Goal: Task Accomplishment & Management: Manage account settings

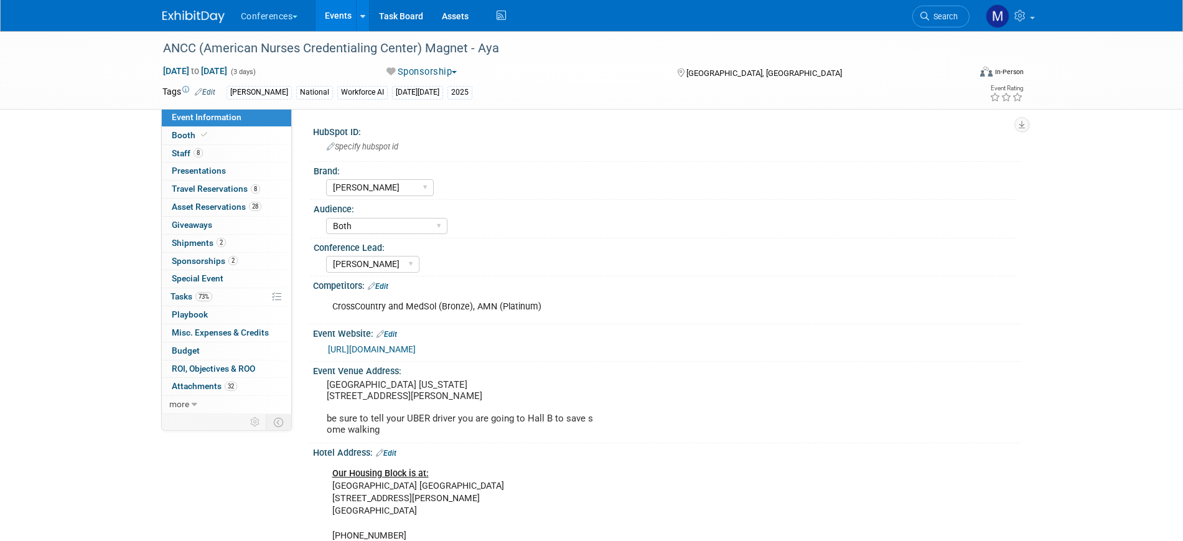
select select "[PERSON_NAME]"
select select "Both"
select select "[PERSON_NAME]"
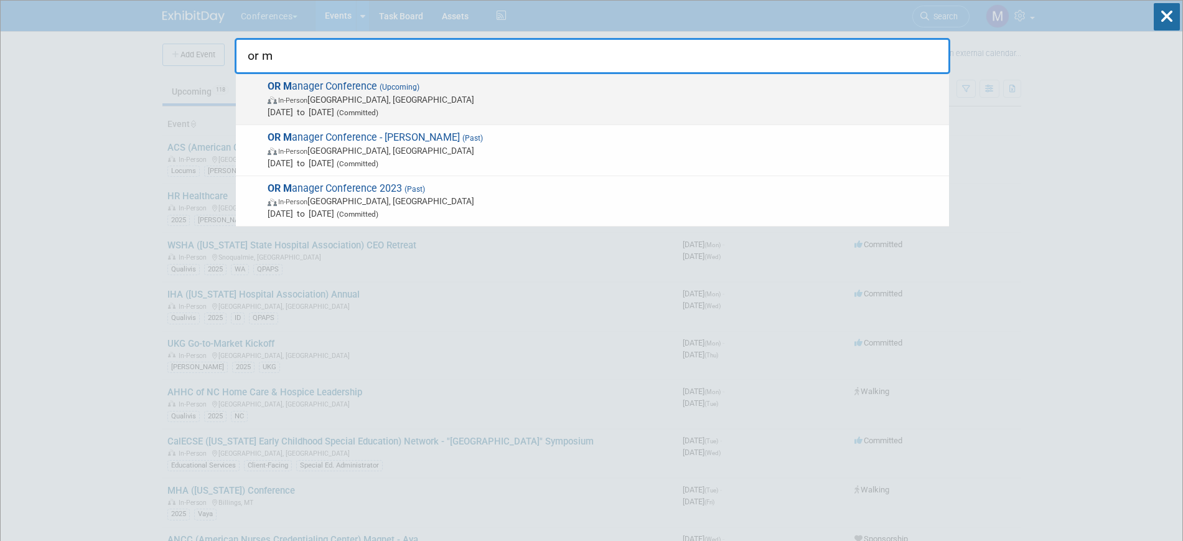
type input "or m"
click at [369, 94] on span "In-Person Anaheim, CA" at bounding box center [605, 99] width 675 height 12
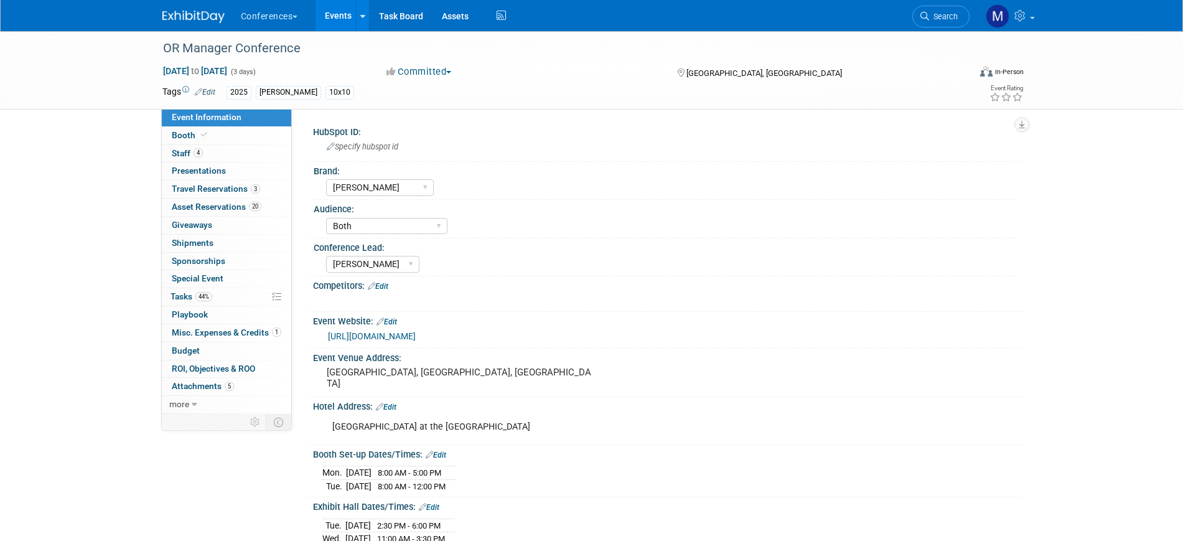
select select "[PERSON_NAME]"
select select "Both"
select select "[PERSON_NAME]"
click at [262, 334] on span "Misc. Expenses & Credits 1" at bounding box center [227, 332] width 110 height 10
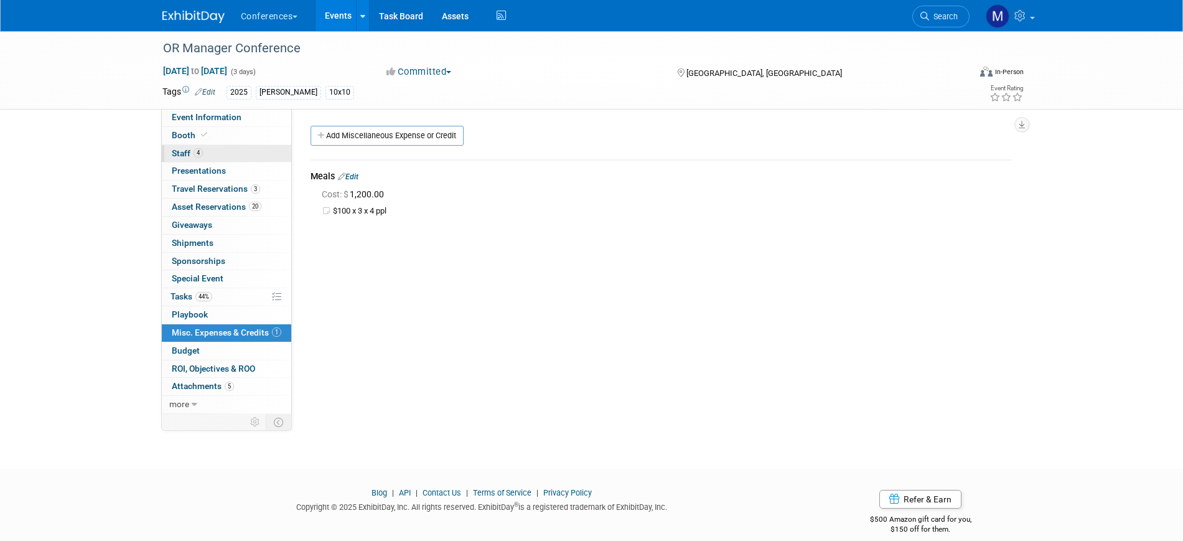
click at [221, 159] on link "4 Staff 4" at bounding box center [226, 153] width 129 height 17
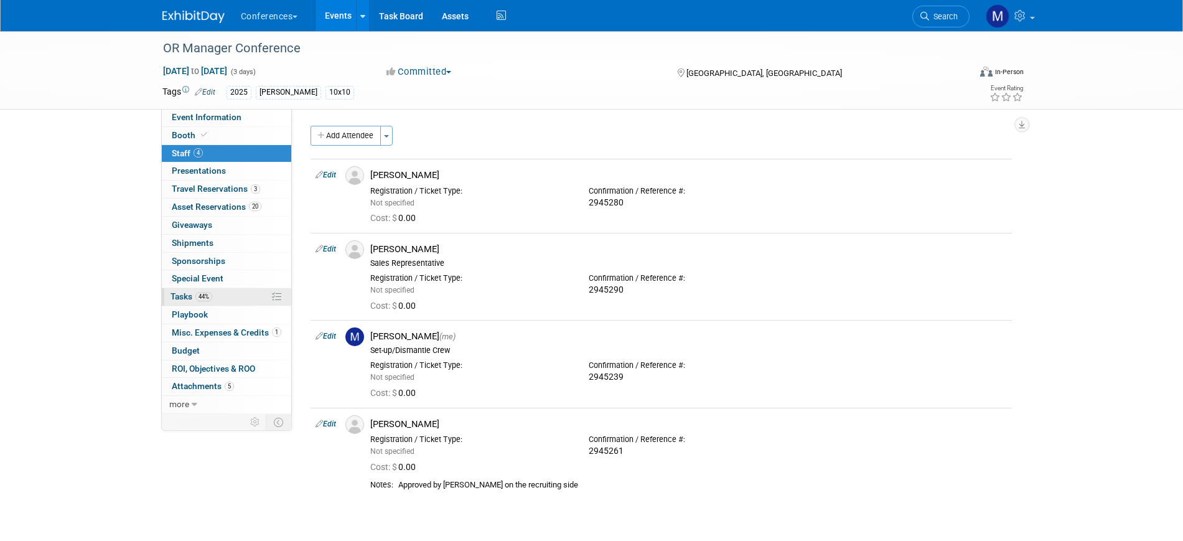
click at [223, 303] on link "44% Tasks 44%" at bounding box center [226, 296] width 129 height 17
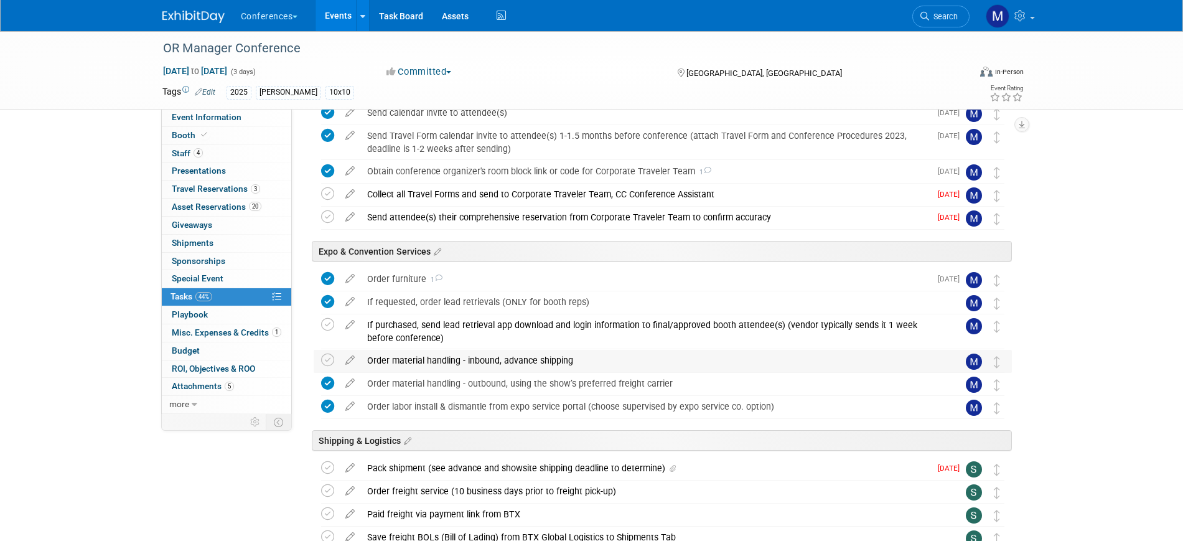
scroll to position [467, 0]
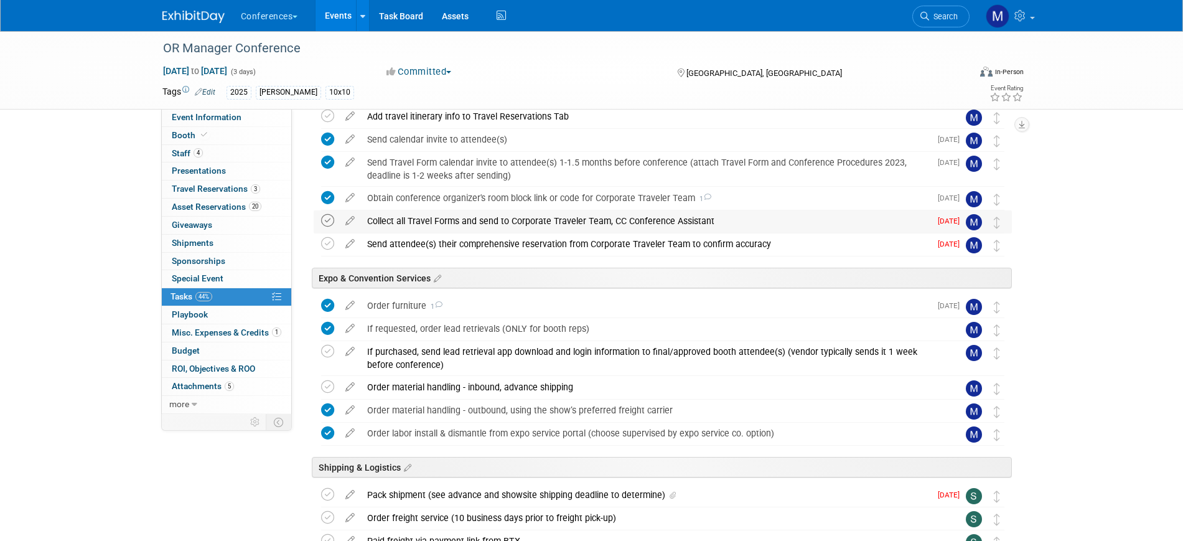
click at [327, 217] on icon at bounding box center [327, 220] width 13 height 13
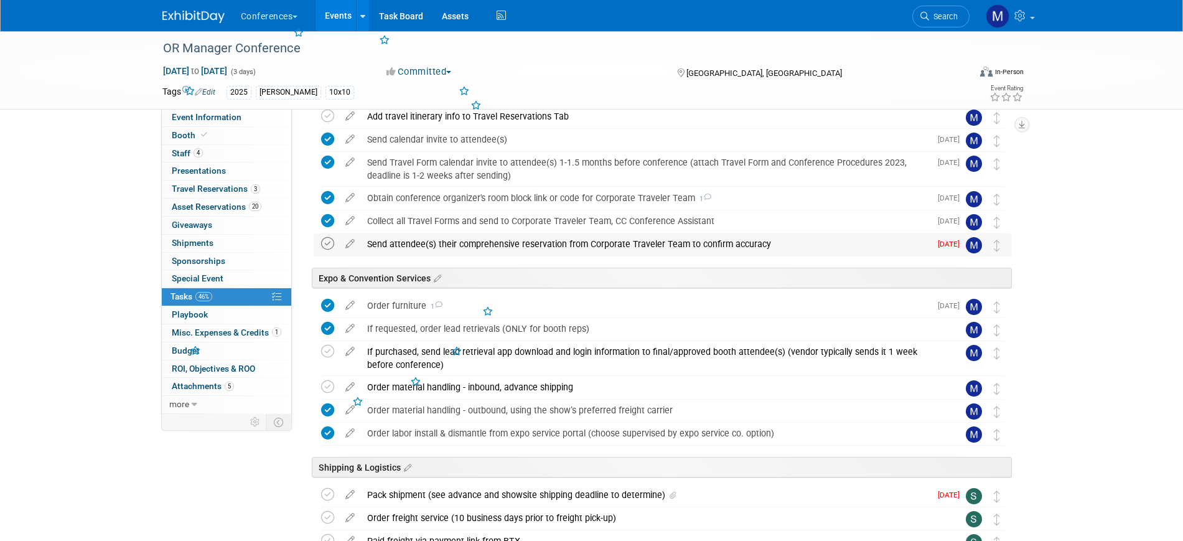
click at [327, 240] on icon at bounding box center [327, 243] width 13 height 13
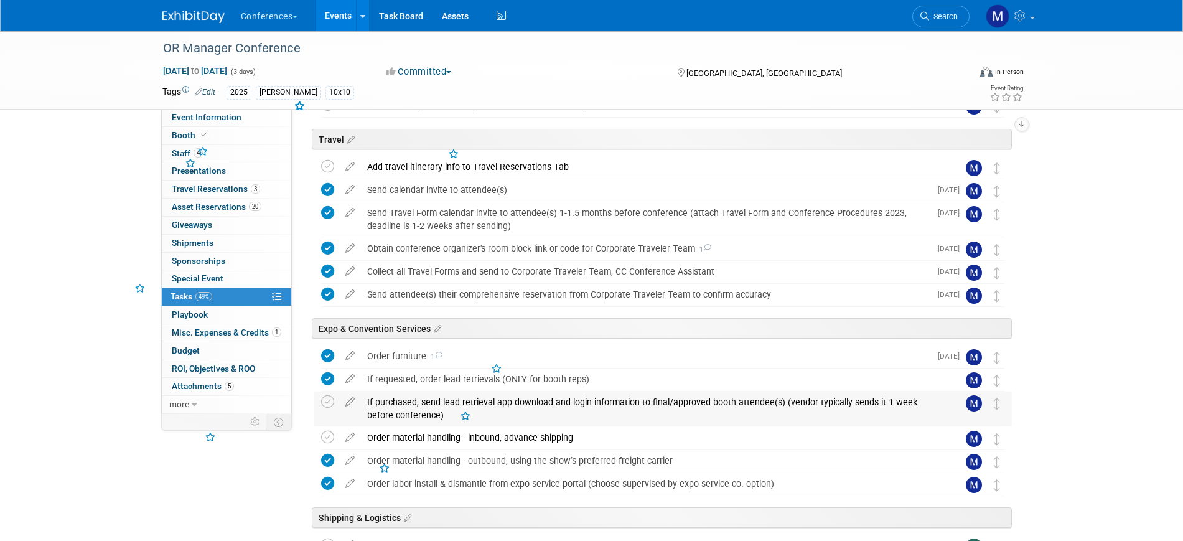
scroll to position [389, 0]
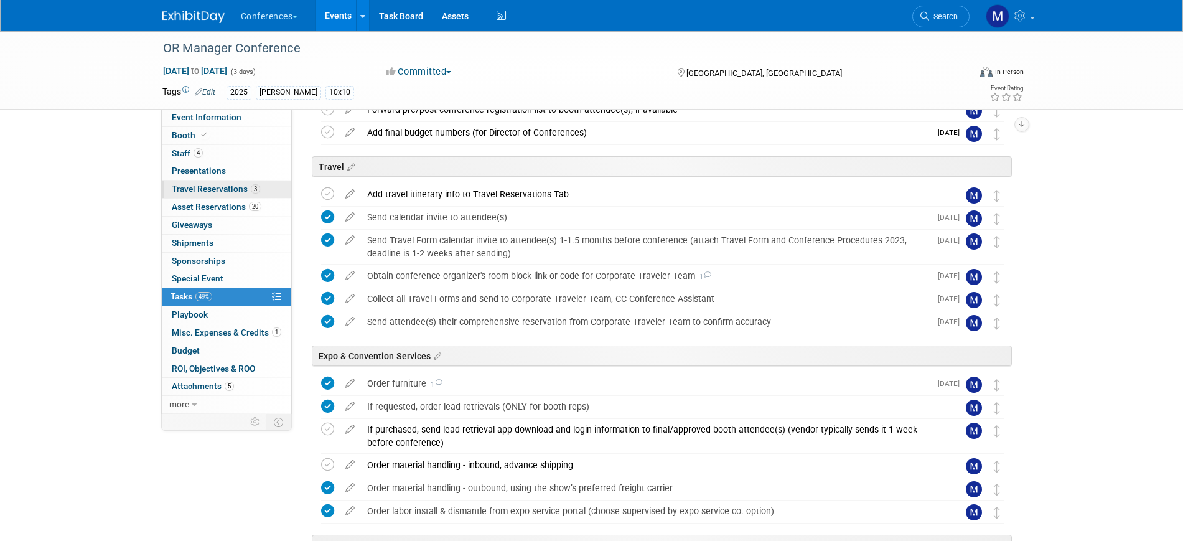
click at [247, 192] on span "Travel Reservations 3" at bounding box center [216, 189] width 88 height 10
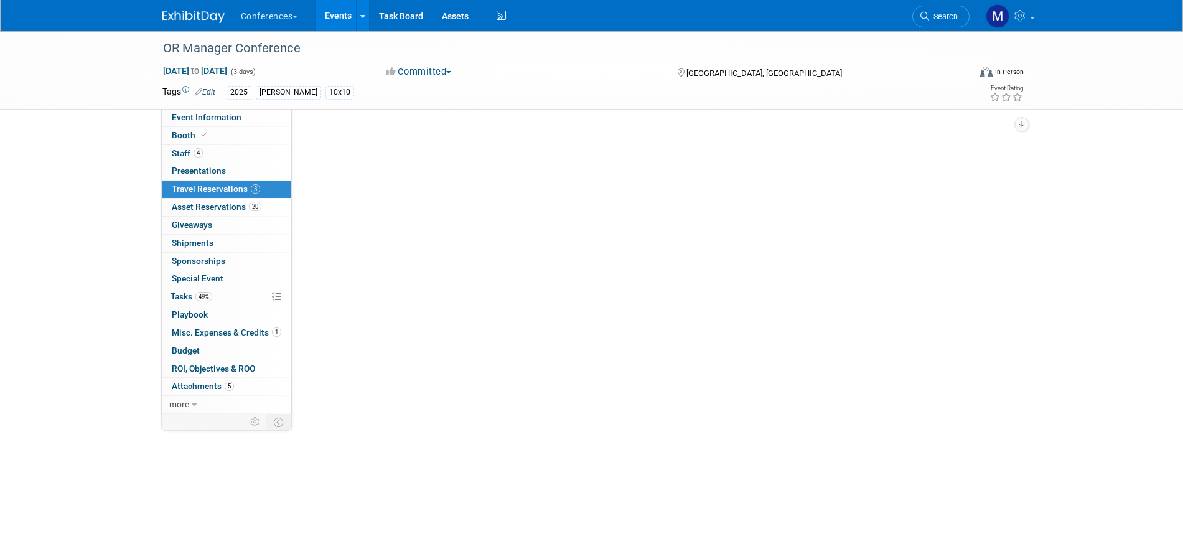
scroll to position [0, 0]
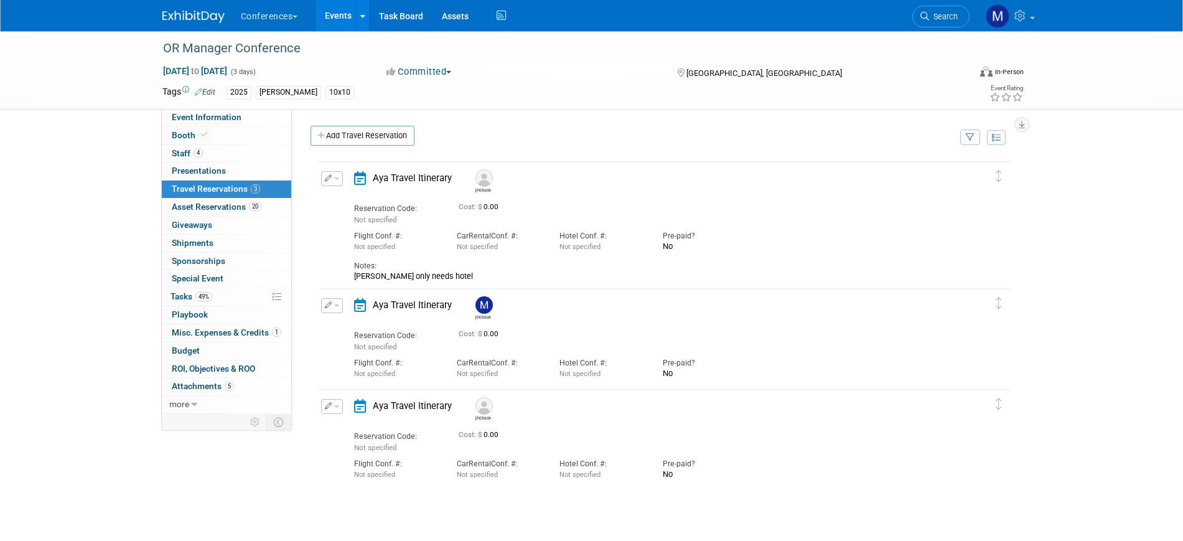
click at [339, 312] on button "button" at bounding box center [332, 305] width 22 height 15
click at [347, 321] on button "Edit Reservation" at bounding box center [374, 327] width 105 height 18
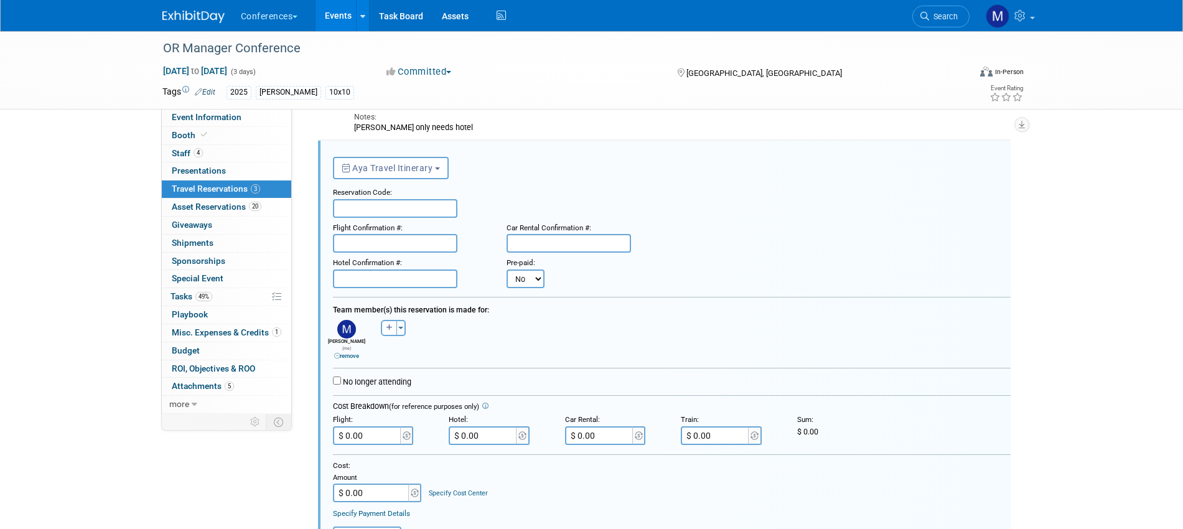
scroll to position [304, 0]
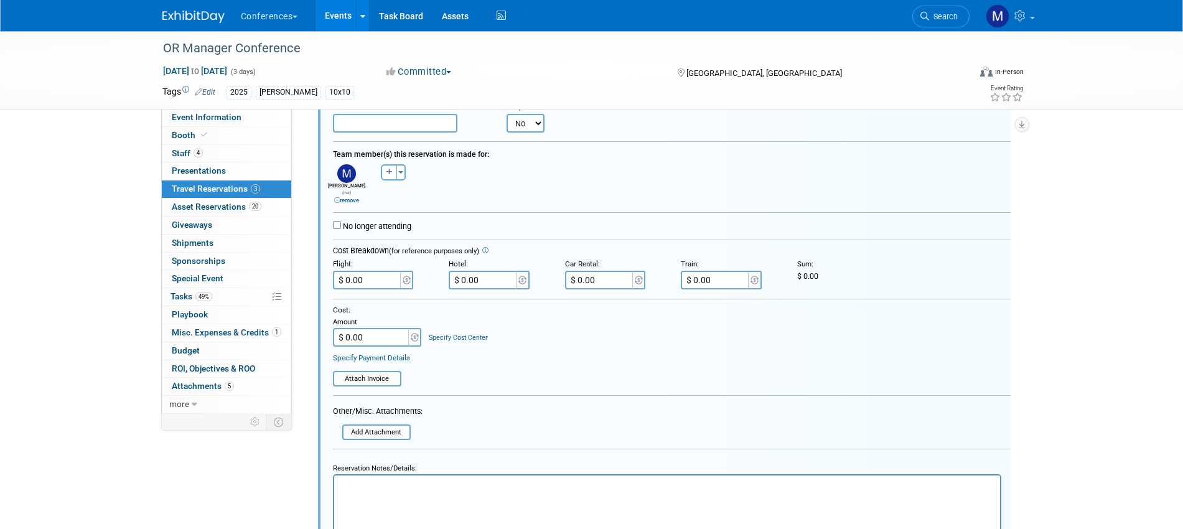
click at [355, 492] on html at bounding box center [667, 484] width 666 height 16
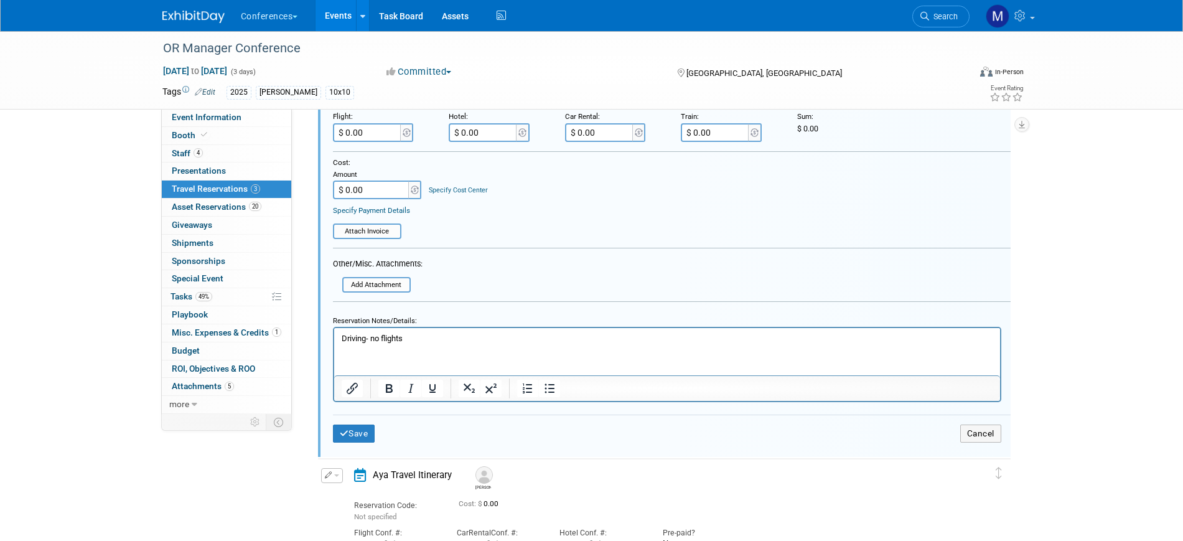
scroll to position [460, 0]
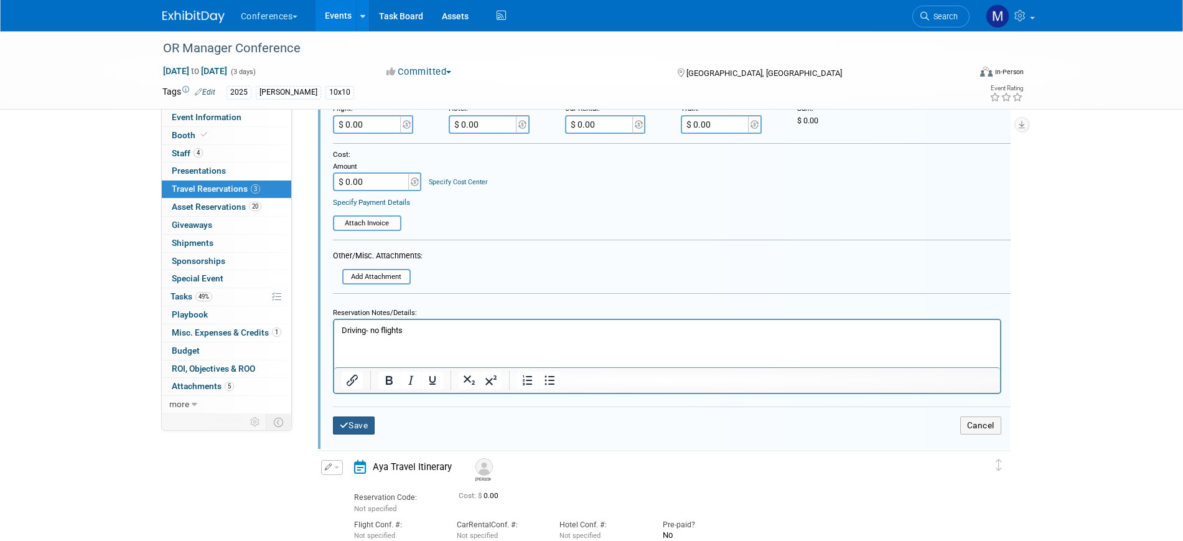
click at [359, 426] on button "Save" at bounding box center [354, 425] width 42 height 18
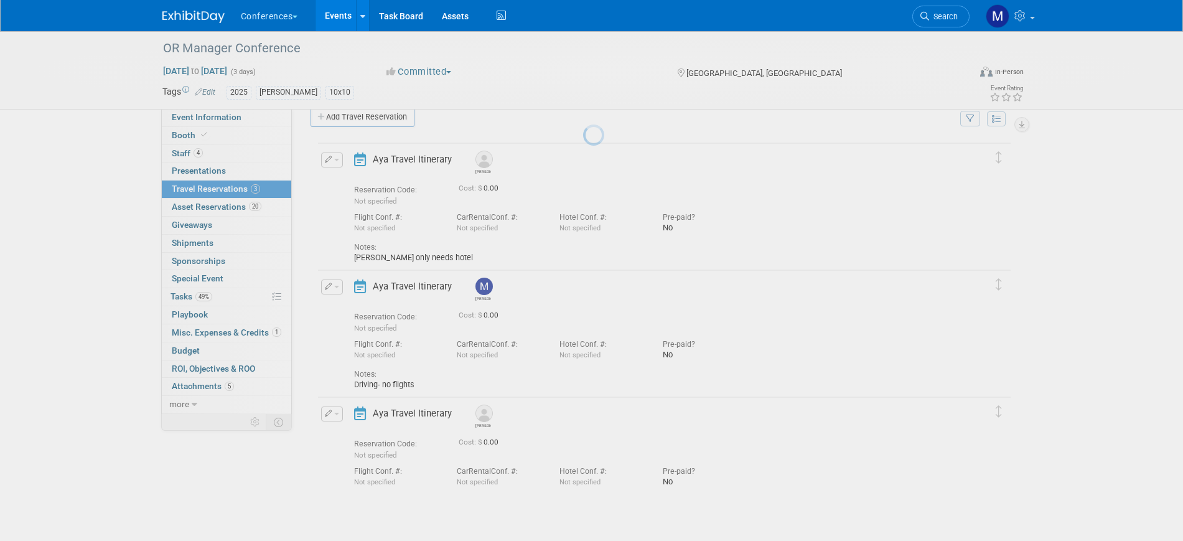
scroll to position [20, 0]
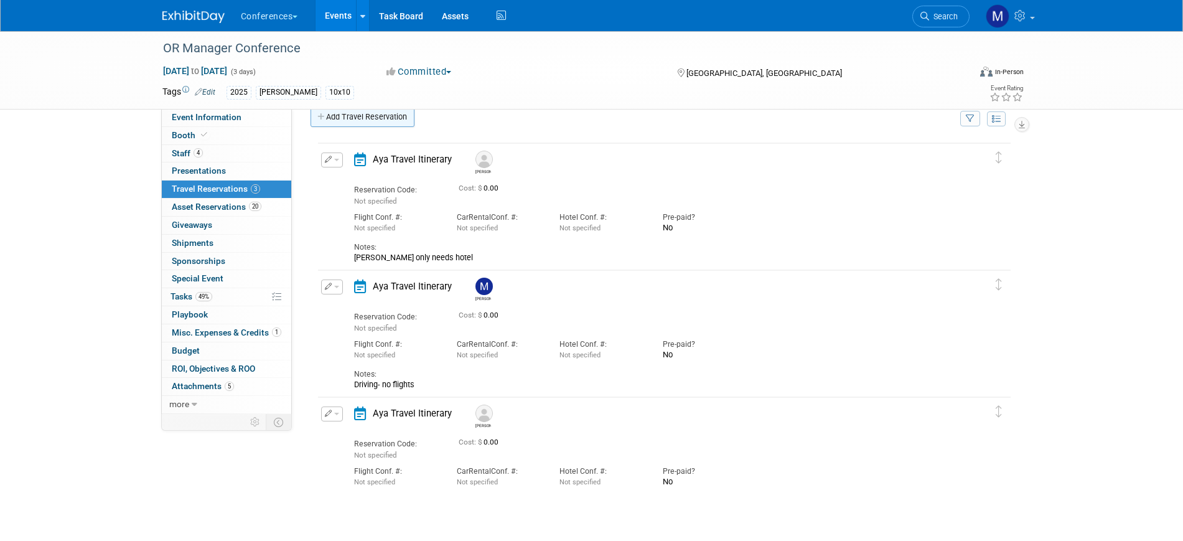
click at [360, 120] on link "Add Travel Reservation" at bounding box center [363, 117] width 104 height 20
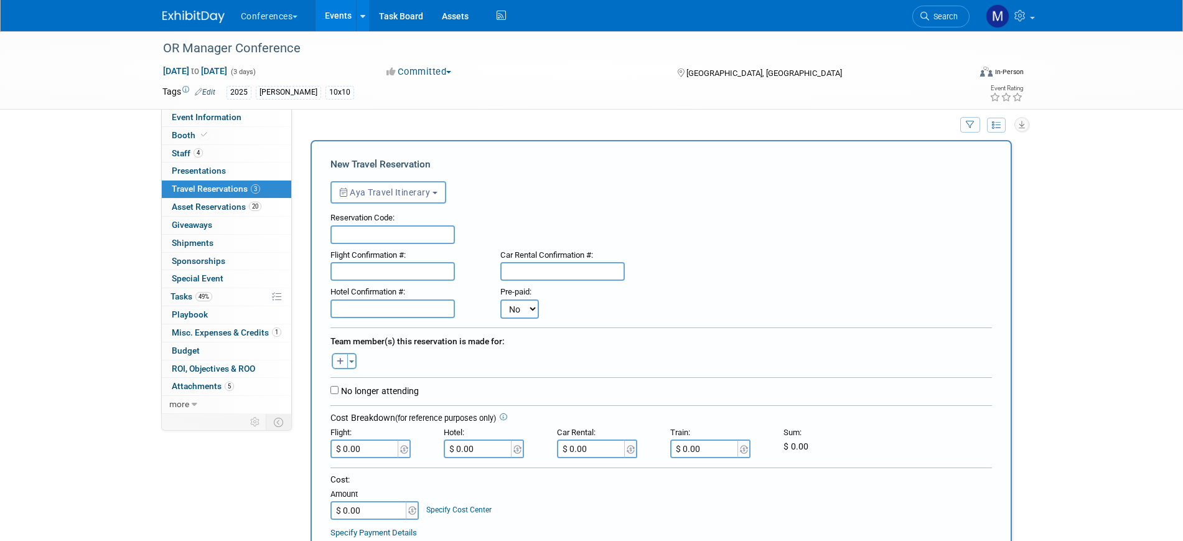
scroll to position [0, 0]
click at [344, 369] on button "button" at bounding box center [340, 361] width 16 height 16
select select
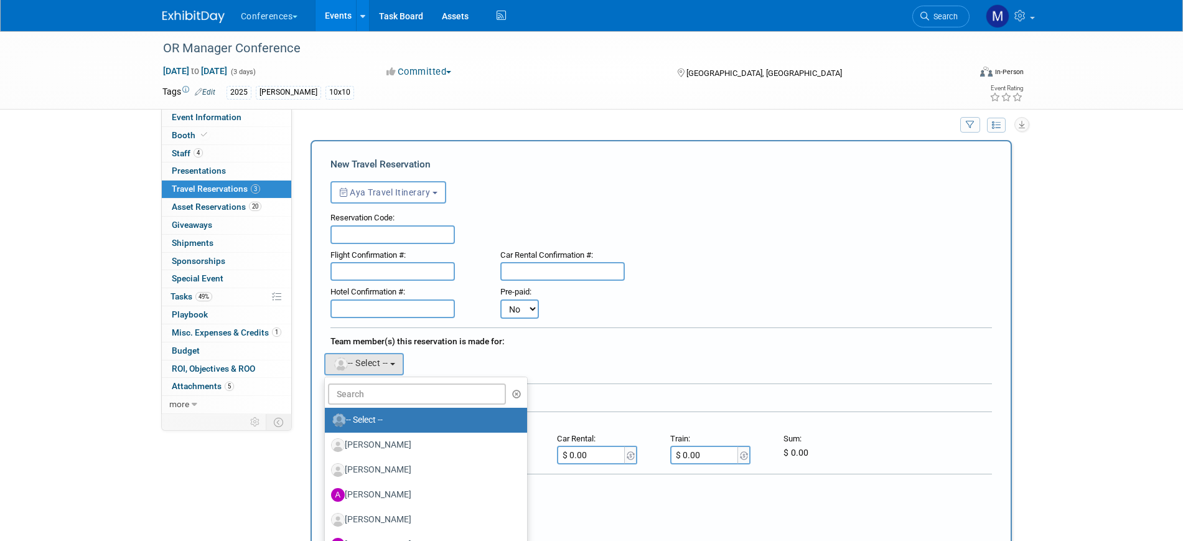
click at [517, 374] on div "Aaron remove Aaron remove Abby remove" at bounding box center [661, 363] width 680 height 26
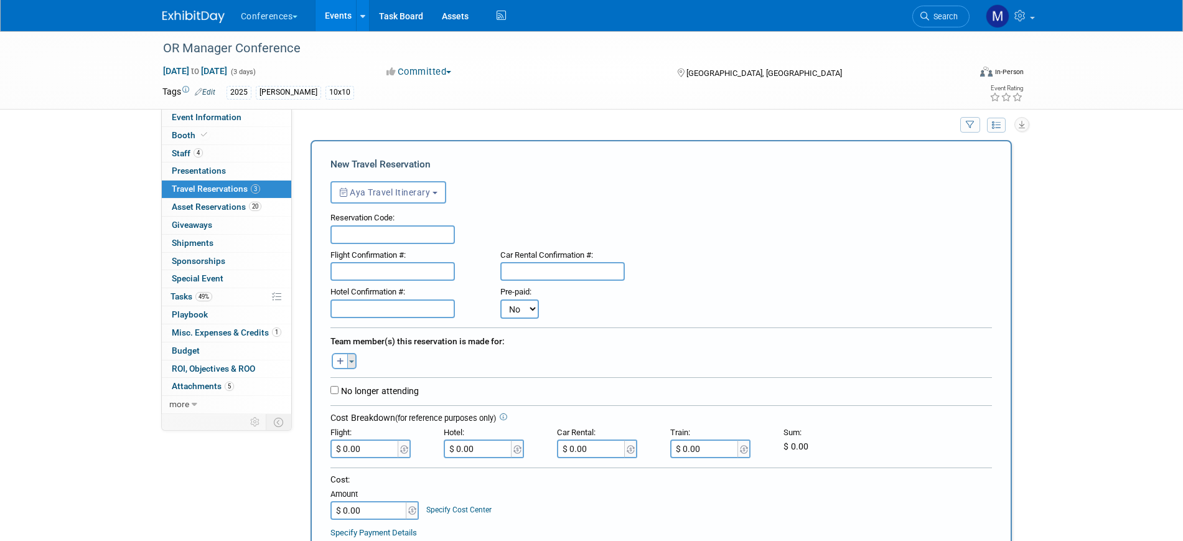
click at [352, 363] on span "button" at bounding box center [351, 361] width 5 height 2
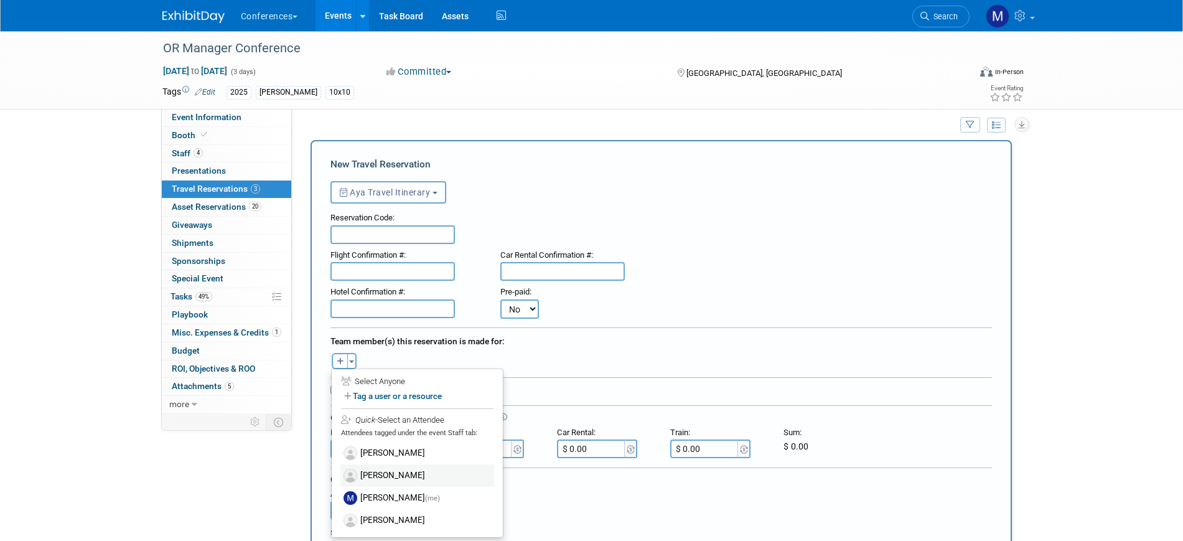
click at [389, 474] on label "[PERSON_NAME]" at bounding box center [417, 475] width 154 height 22
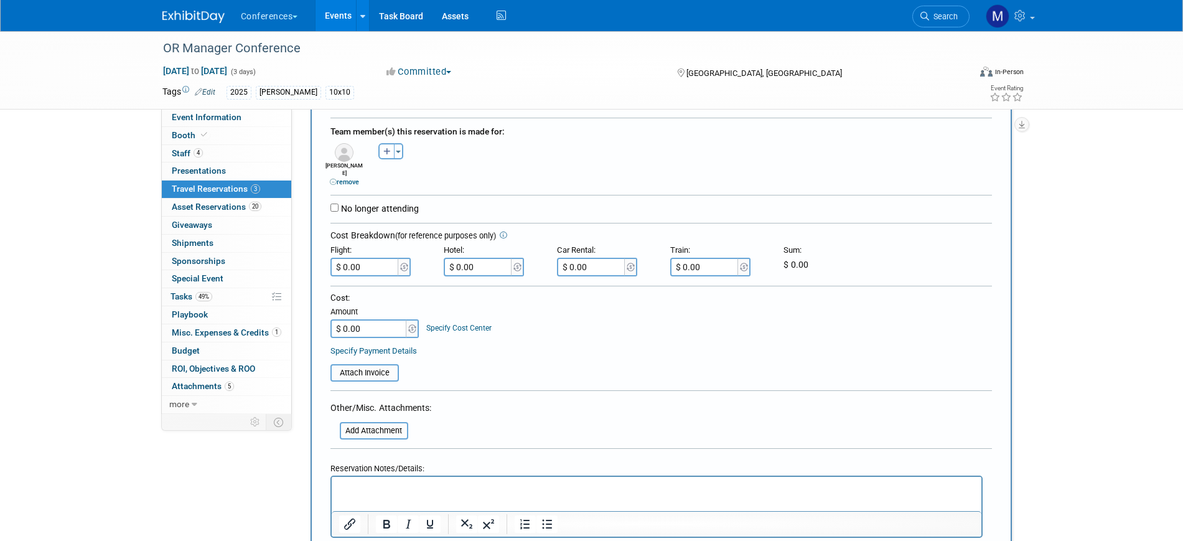
scroll to position [324, 0]
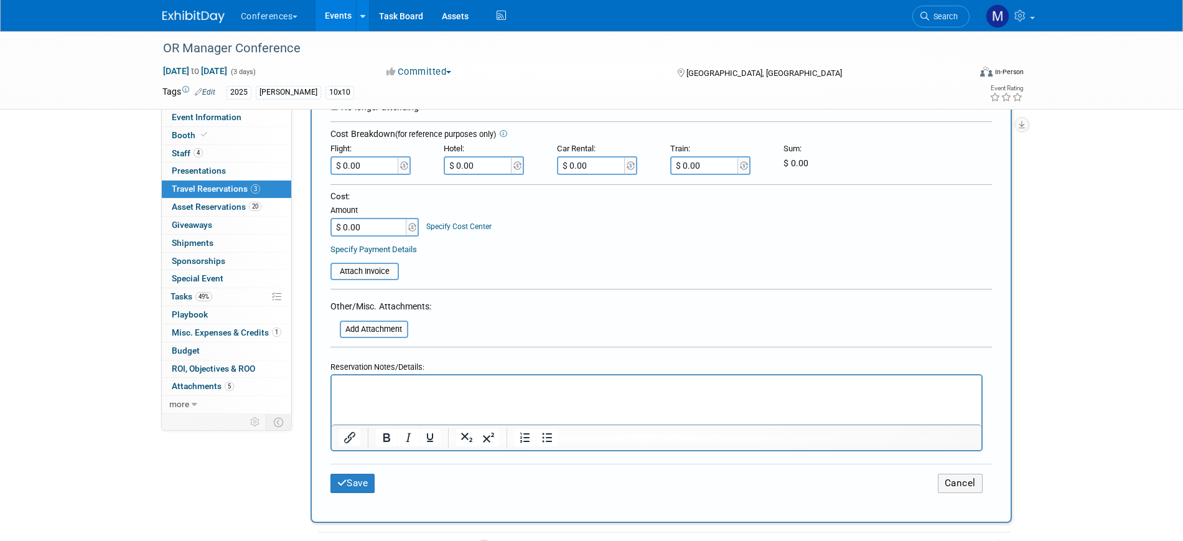
click at [375, 393] on html at bounding box center [656, 384] width 650 height 18
click at [368, 478] on button "Save" at bounding box center [353, 483] width 45 height 19
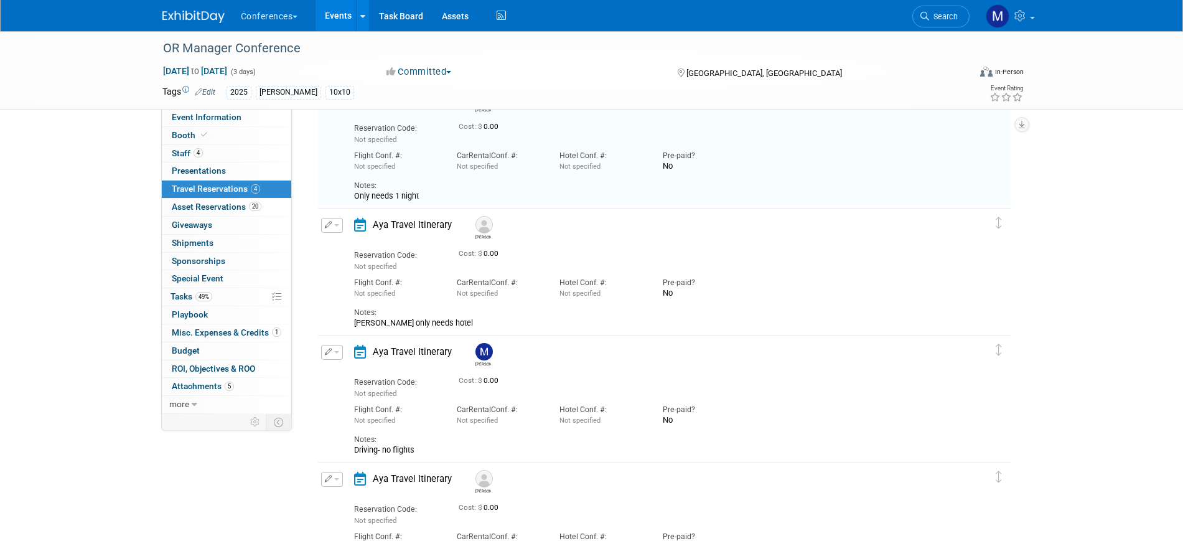
scroll to position [128, 0]
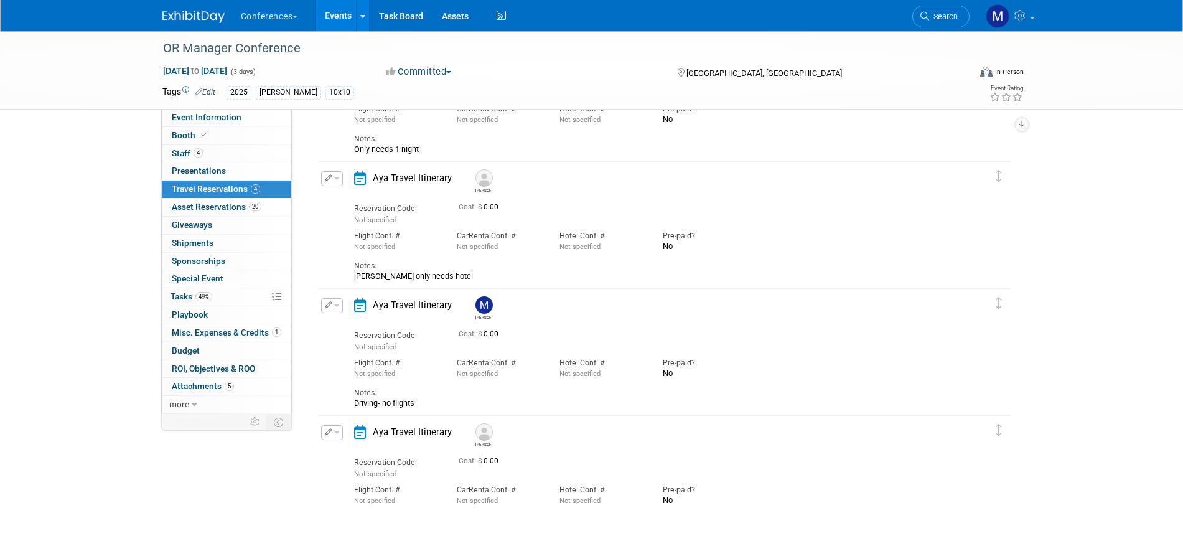
click at [330, 181] on button "button" at bounding box center [332, 178] width 22 height 15
click at [345, 198] on button "Edit Reservation" at bounding box center [374, 200] width 105 height 18
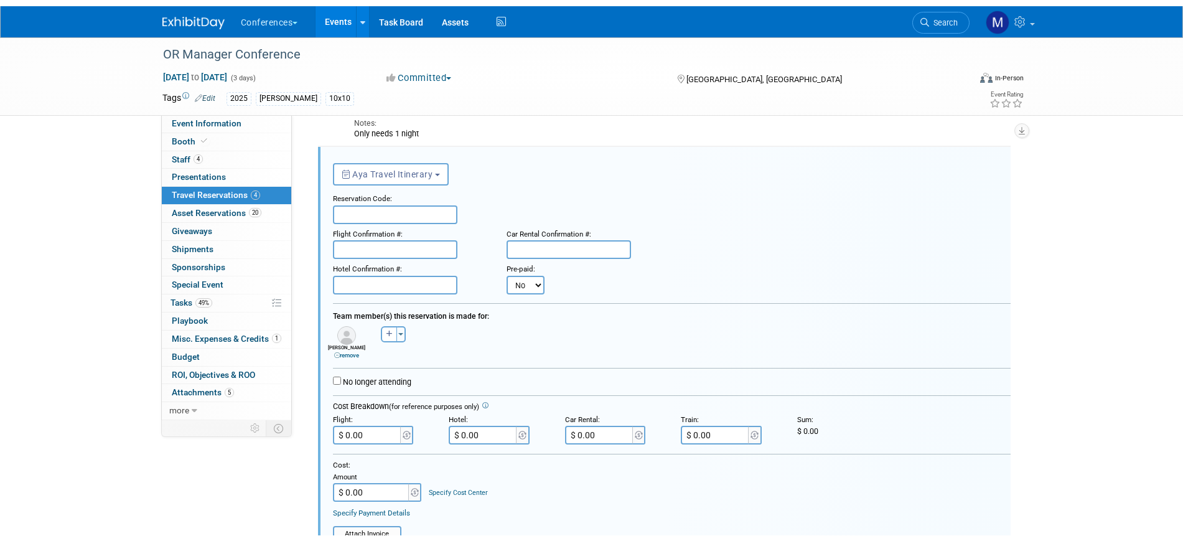
scroll to position [382, 0]
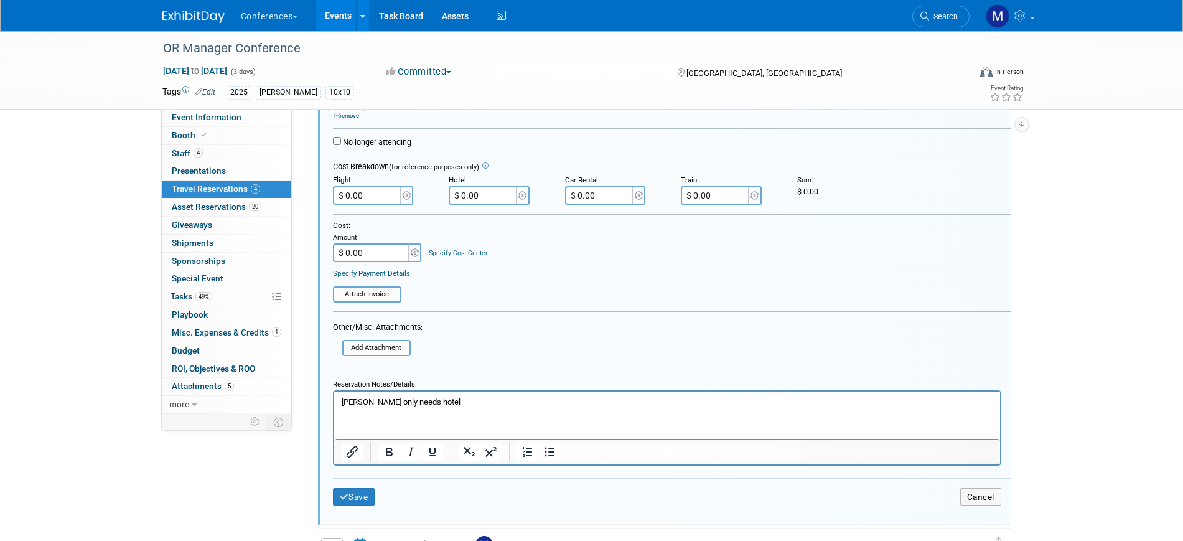
click at [426, 401] on p "Rob only needs hotel" at bounding box center [667, 401] width 652 height 11
click at [369, 492] on button "Save" at bounding box center [354, 497] width 42 height 18
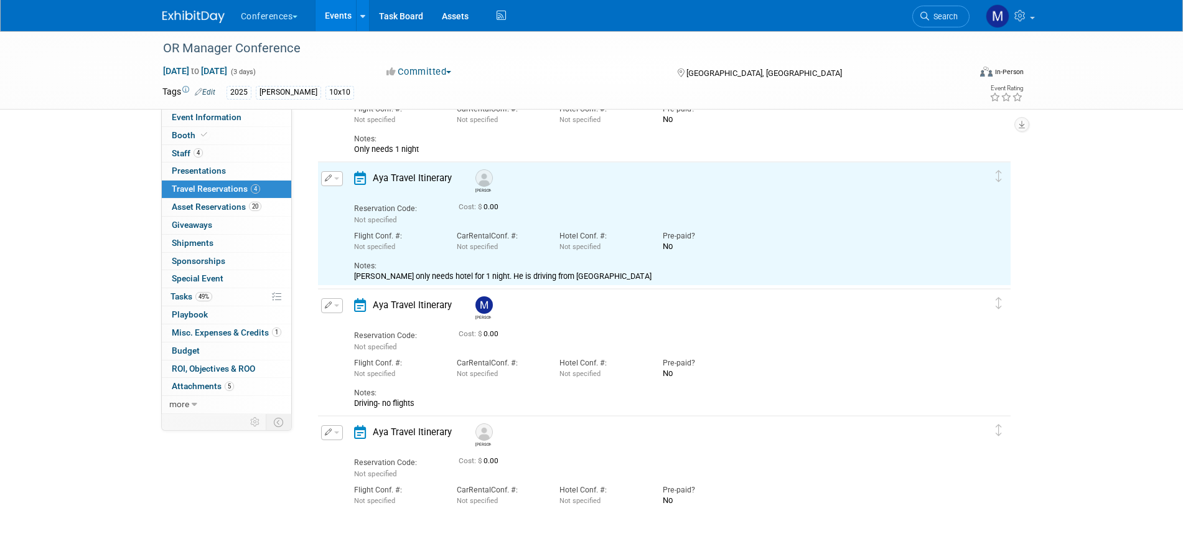
scroll to position [0, 0]
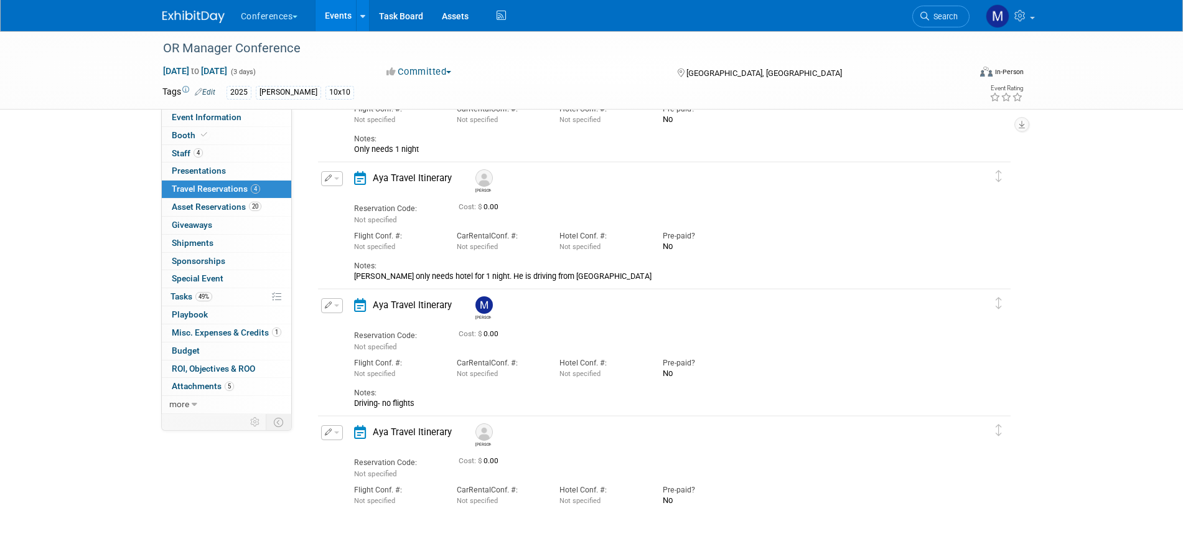
click at [70, 286] on div "OR Manager Conference Oct 28, 2025 to Oct 30, 2025 (3 days) Oct 28, 2025 to Oct…" at bounding box center [591, 222] width 1183 height 637
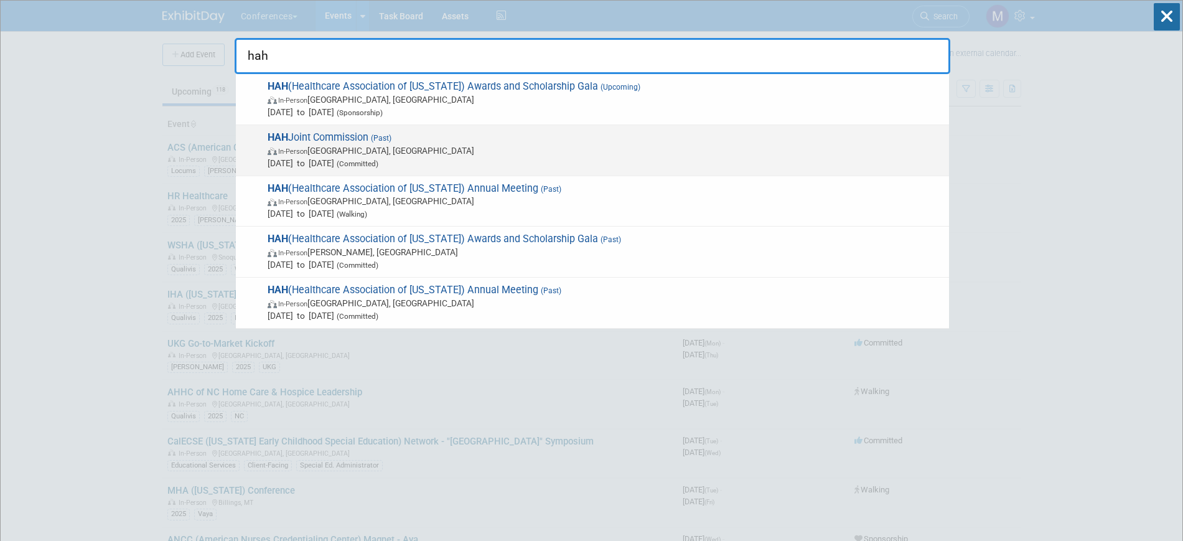
type input "hah"
click at [403, 144] on span "In-Person Honolulu, HI" at bounding box center [605, 150] width 675 height 12
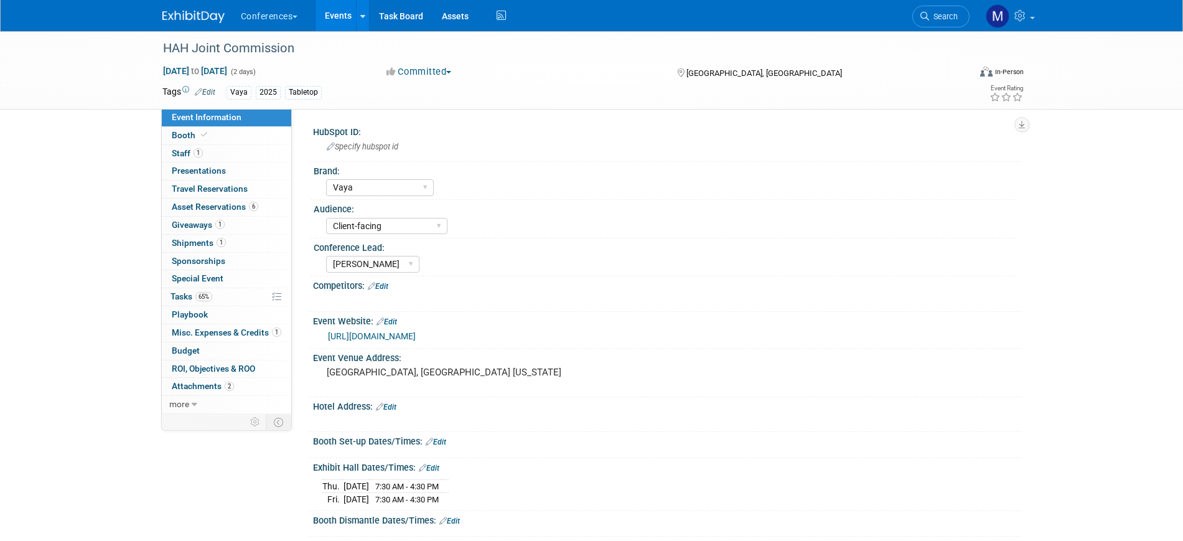
select select "Vaya"
select select "Client-facing"
select select "[PERSON_NAME]"
click at [201, 285] on link "Special Event" at bounding box center [226, 278] width 129 height 17
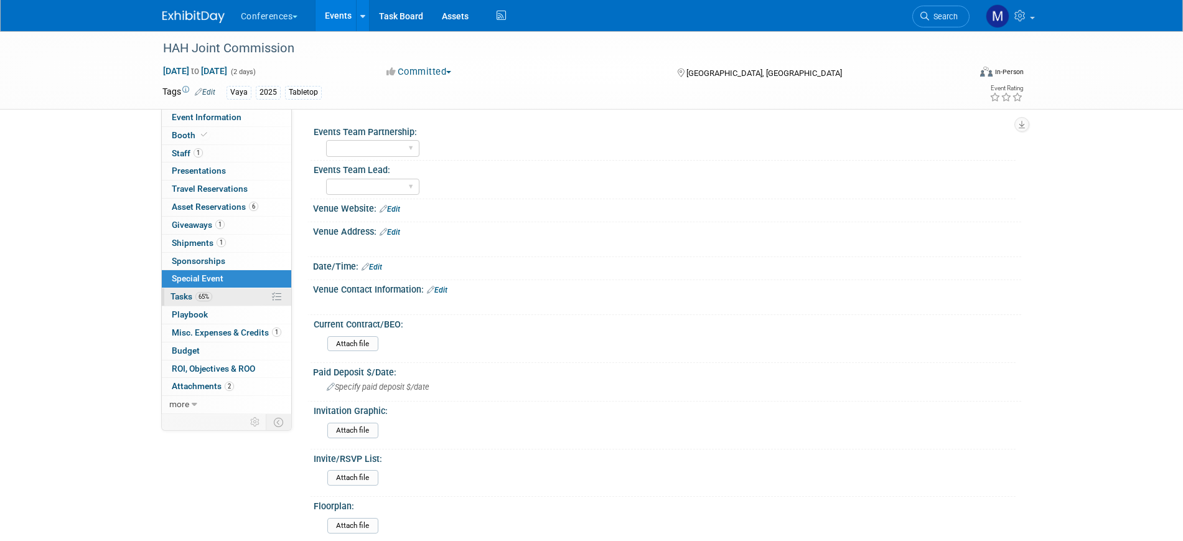
click at [201, 294] on span "65%" at bounding box center [203, 296] width 17 height 9
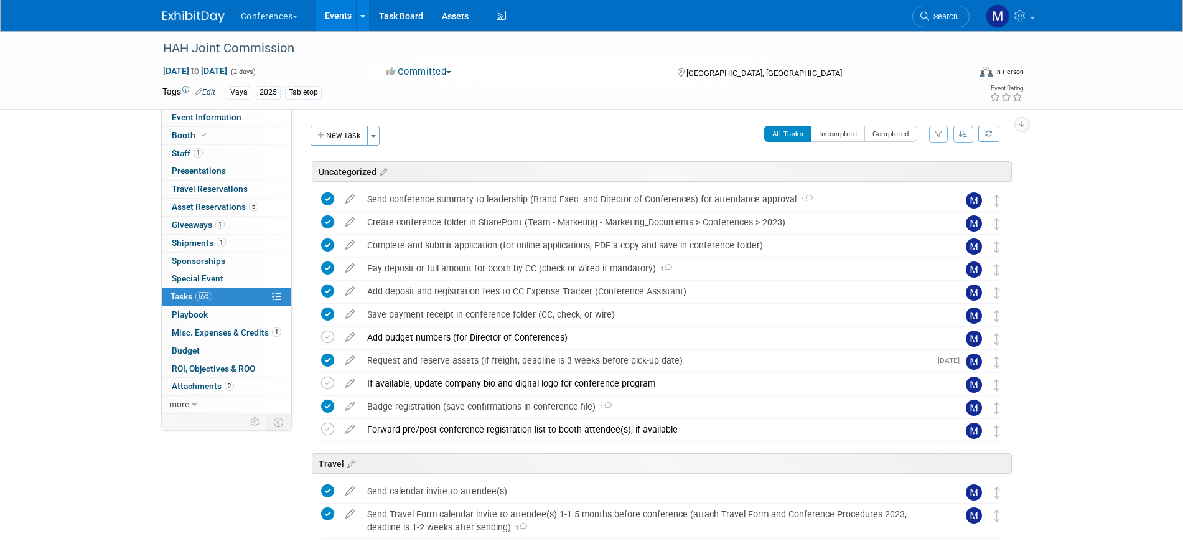
scroll to position [382, 0]
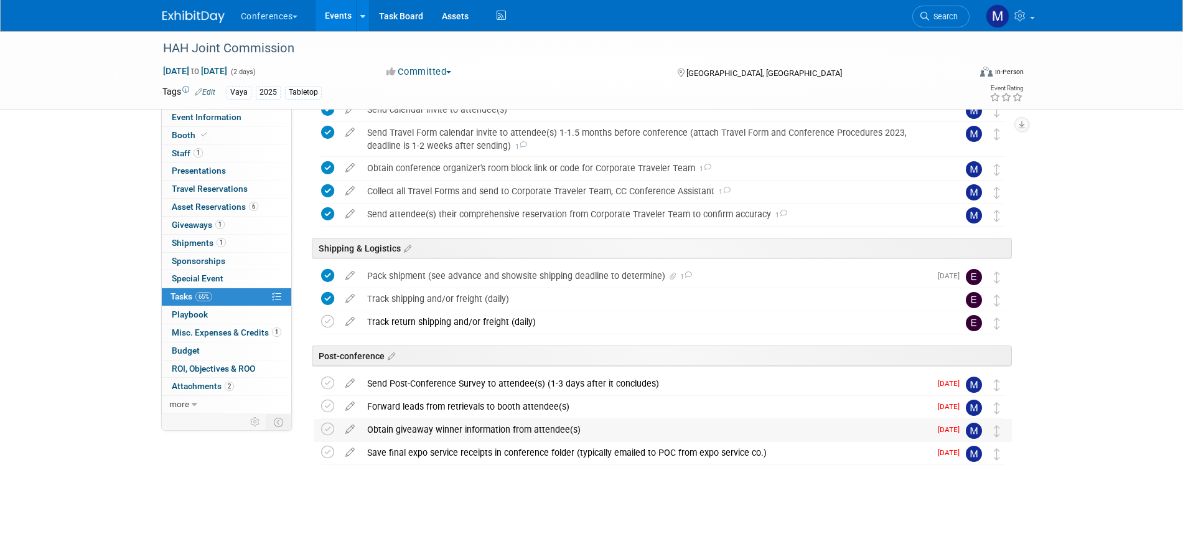
click at [417, 428] on div "Obtain giveaway winner information from attendee(s)" at bounding box center [646, 429] width 570 height 21
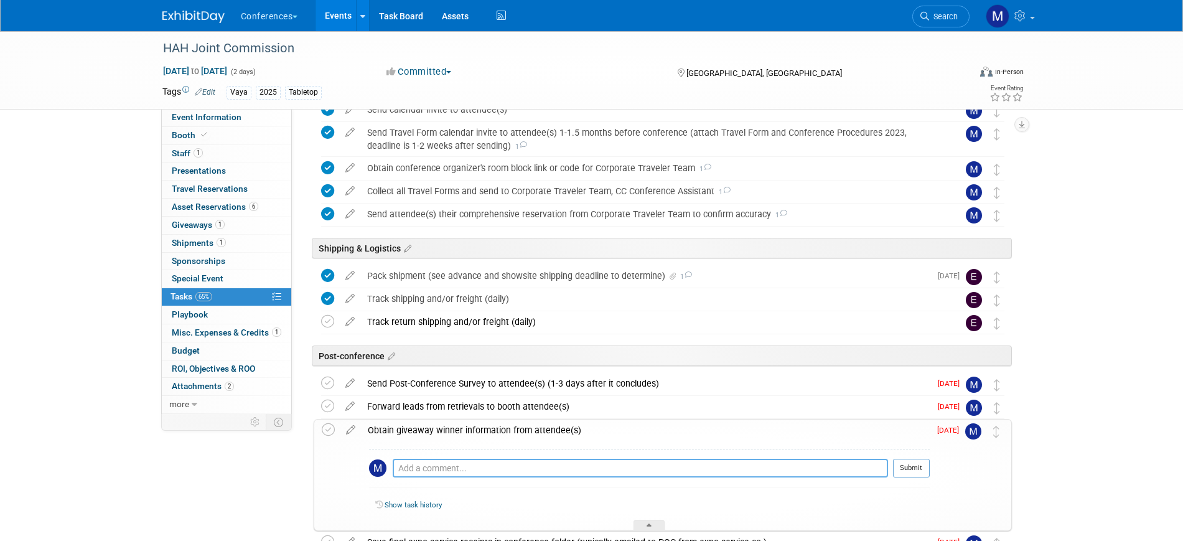
click at [426, 466] on textarea at bounding box center [640, 468] width 495 height 19
click at [542, 469] on textarea at bounding box center [640, 468] width 495 height 19
paste textarea "[PERSON_NAME] [STREET_ADDRESS]"
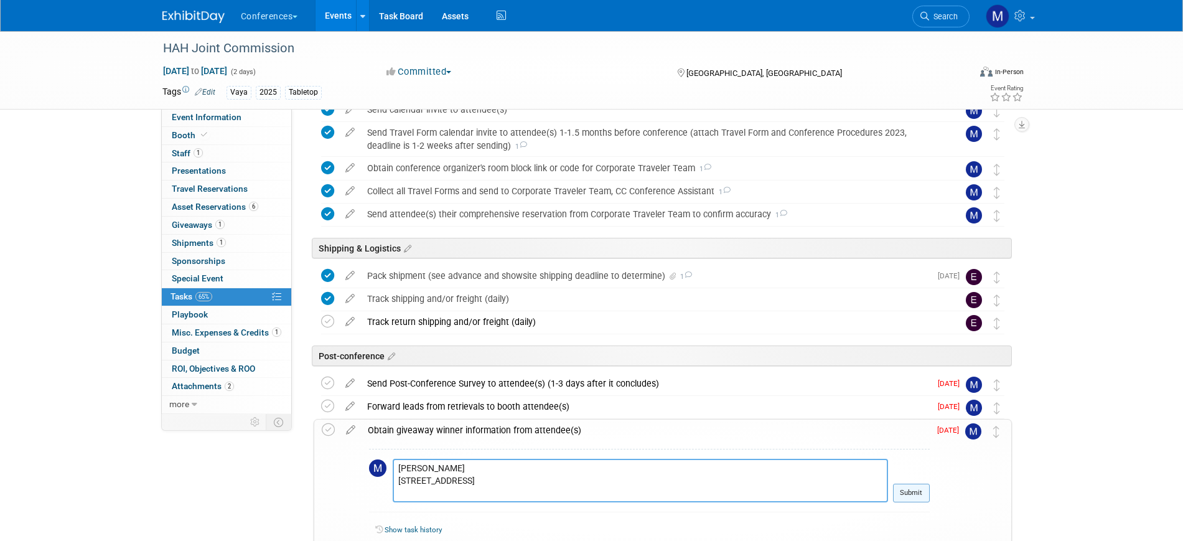
type textarea "[PERSON_NAME] [STREET_ADDRESS]"
click at [914, 492] on button "Submit" at bounding box center [911, 493] width 37 height 19
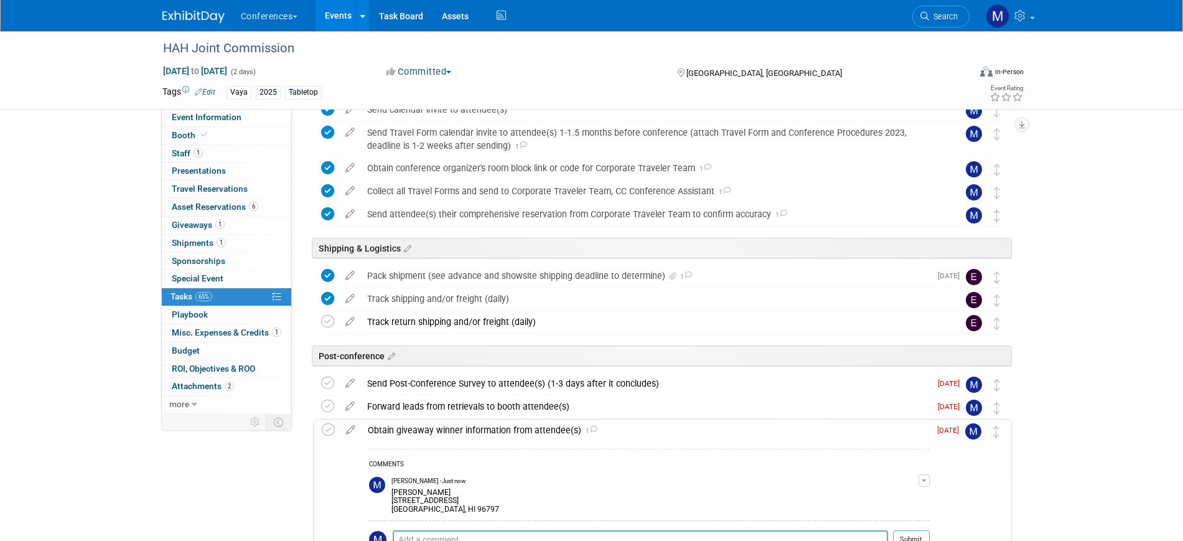
click at [314, 428] on div "Obtain giveaway winner information from attendee(s) 1 COMMENTS [PERSON_NAME] - …" at bounding box center [663, 511] width 698 height 184
click at [329, 428] on icon at bounding box center [328, 429] width 13 height 13
click at [410, 420] on div "Obtain giveaway winner information from attendee(s) 1" at bounding box center [646, 430] width 568 height 21
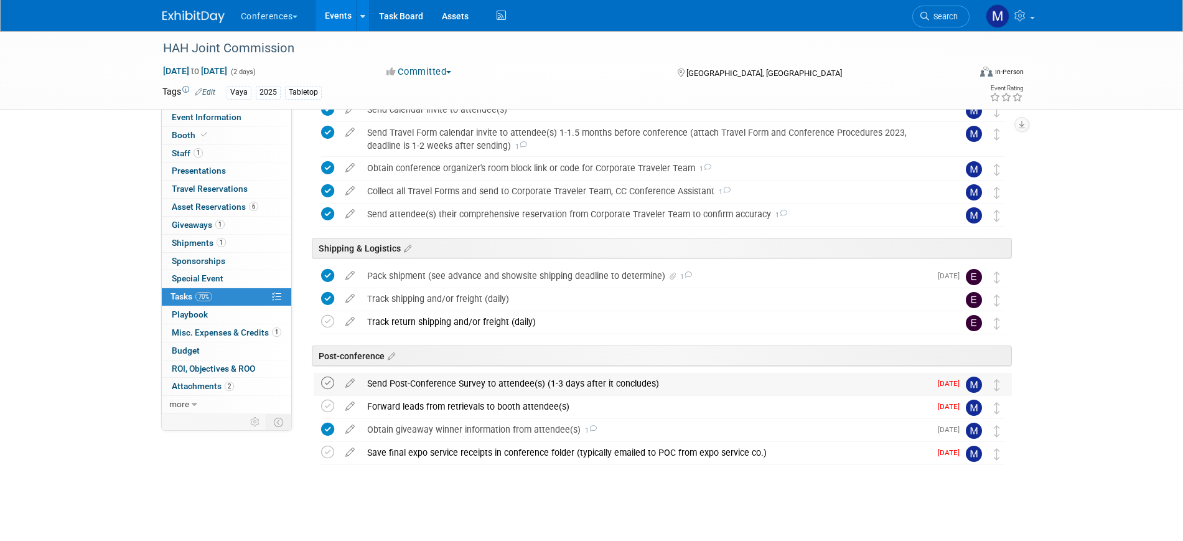
click at [326, 382] on icon at bounding box center [327, 383] width 13 height 13
